Goal: Navigation & Orientation: Find specific page/section

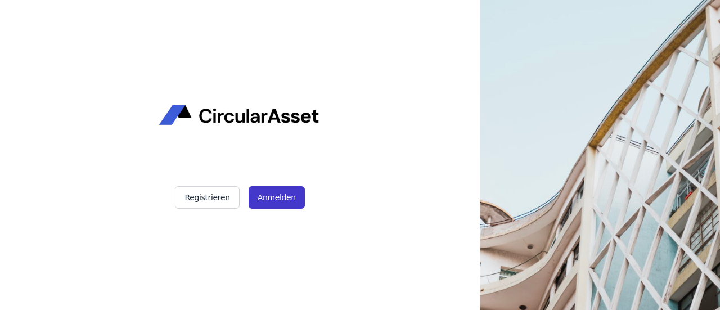
click at [267, 194] on button "Anmelden" at bounding box center [277, 197] width 56 height 22
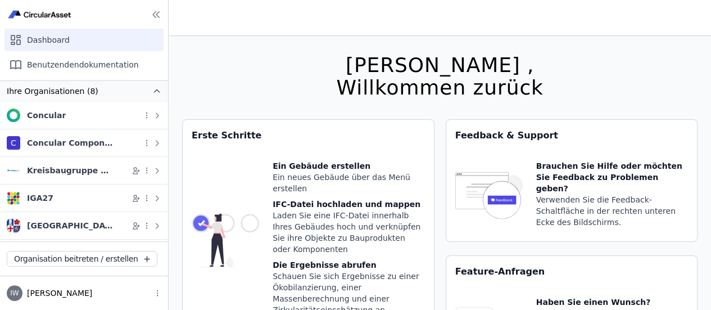
click at [256, 74] on div "Hallo Ida , Willkommen zurück Sie verwenden derzeit eine Beta-Version. Es könnt…" at bounding box center [440, 222] width 516 height 373
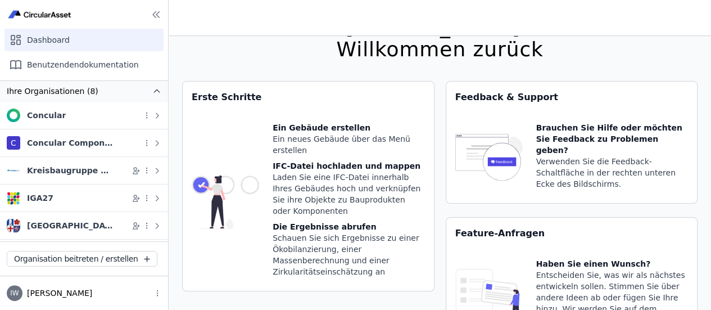
click at [87, 195] on div "IGA27" at bounding box center [69, 197] width 125 height 13
click at [29, 195] on div "IGA27" at bounding box center [40, 197] width 26 height 11
click at [34, 223] on div "Overview" at bounding box center [84, 222] width 155 height 22
